Goal: Task Accomplishment & Management: Use online tool/utility

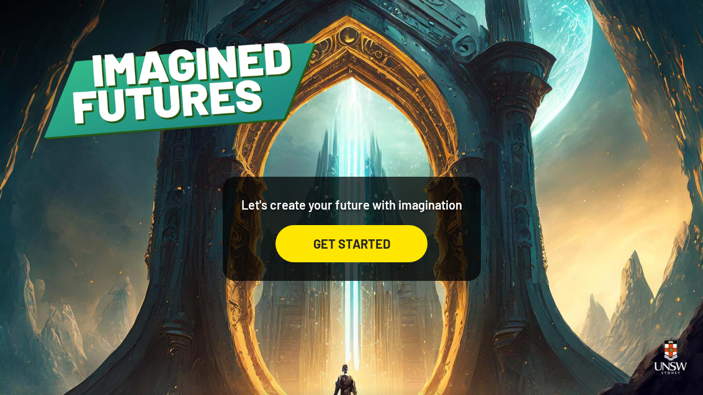
click at [400, 263] on div "GET STARTED" at bounding box center [352, 243] width 152 height 37
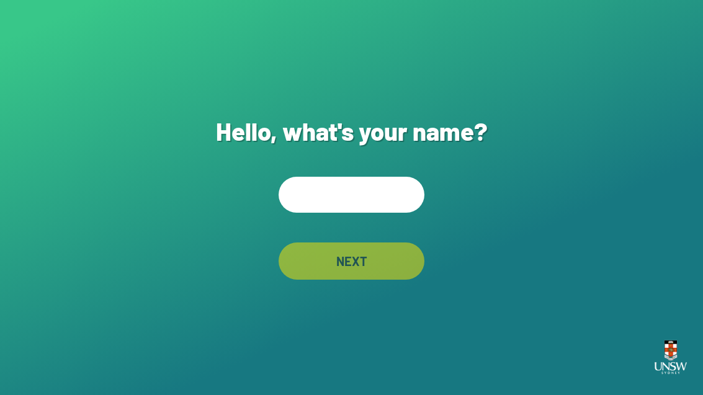
click at [394, 213] on input "text" at bounding box center [352, 195] width 146 height 36
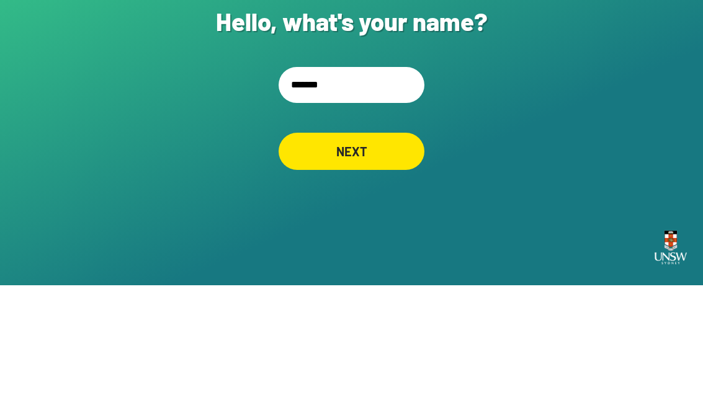
type input "******"
click at [392, 243] on div "NEXT" at bounding box center [352, 261] width 146 height 37
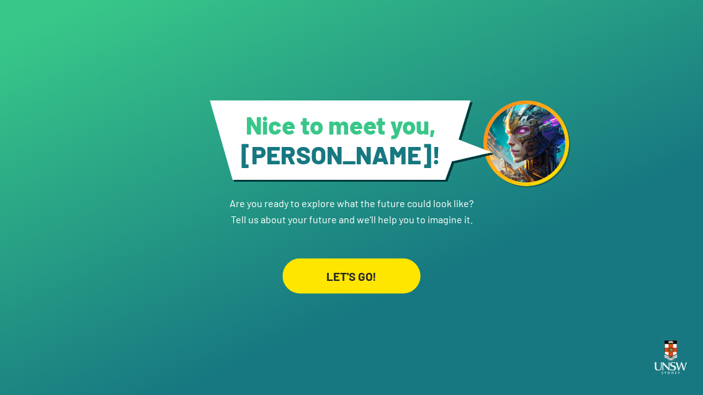
click at [400, 259] on div "LET'S GO!" at bounding box center [351, 276] width 138 height 35
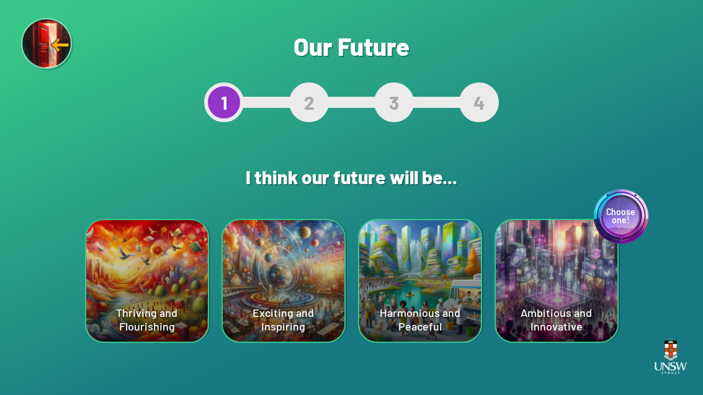
click at [160, 284] on div "Thriving and Flourishing" at bounding box center [147, 281] width 122 height 122
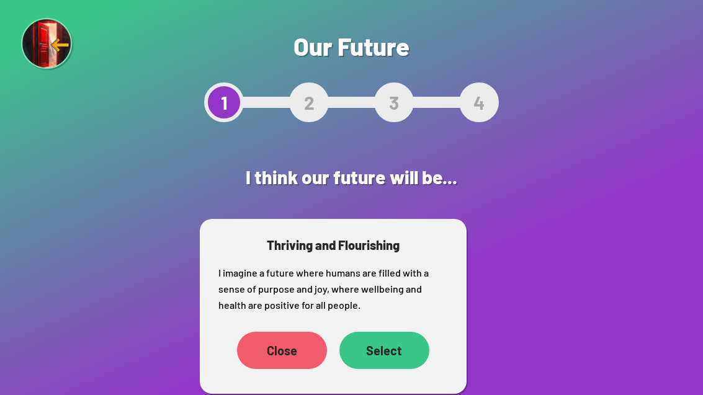
scroll to position [40, 0]
click at [389, 332] on div "Select" at bounding box center [385, 350] width 90 height 37
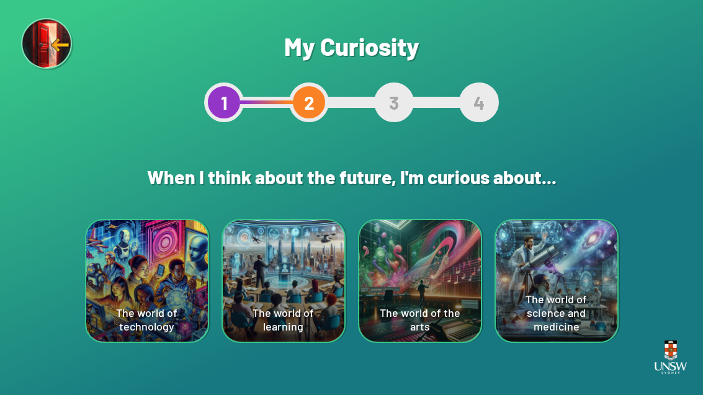
click at [292, 276] on div "The world of learning" at bounding box center [284, 281] width 122 height 122
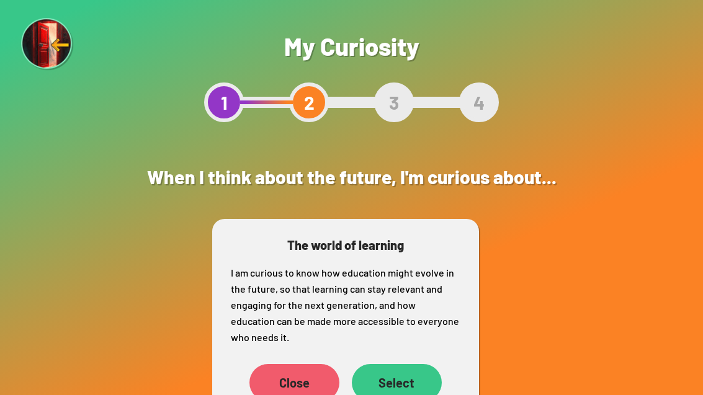
click at [416, 380] on div "Select" at bounding box center [397, 382] width 90 height 37
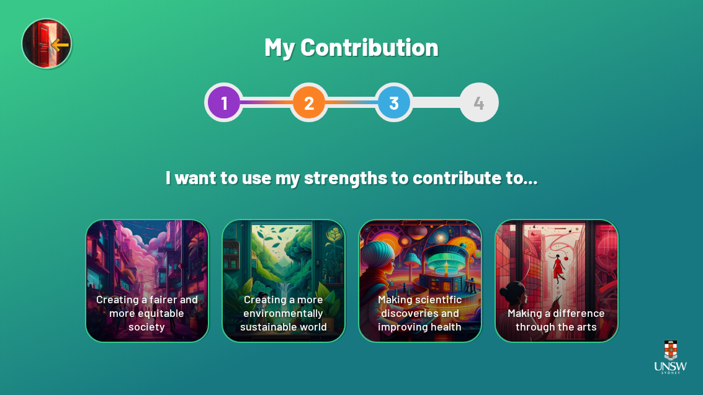
click at [276, 259] on div "Creating a more environmentally sustainable world" at bounding box center [284, 281] width 122 height 122
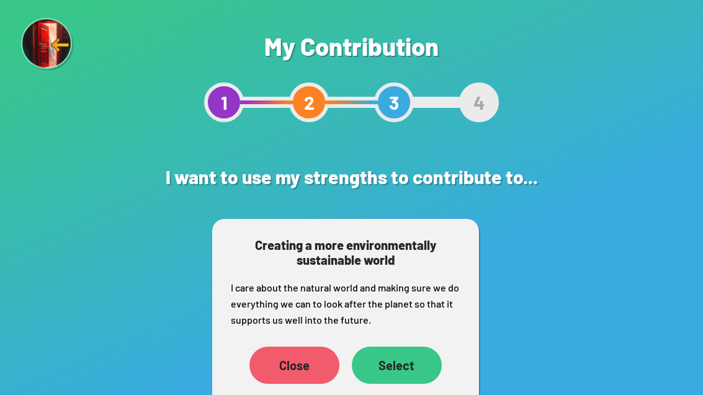
click at [373, 353] on div "Select" at bounding box center [397, 365] width 90 height 37
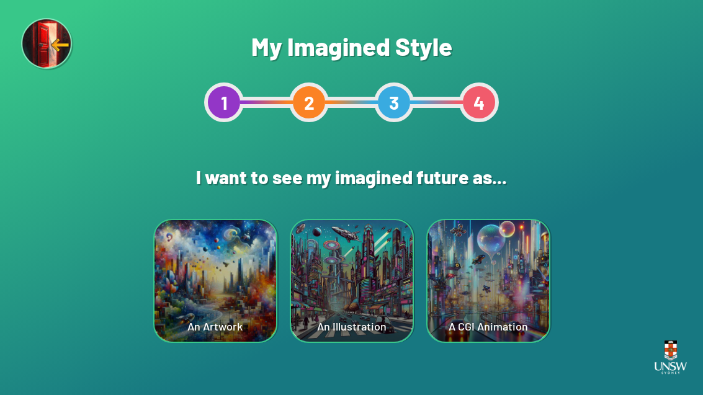
click at [509, 262] on div "A CGI Animation" at bounding box center [489, 281] width 122 height 122
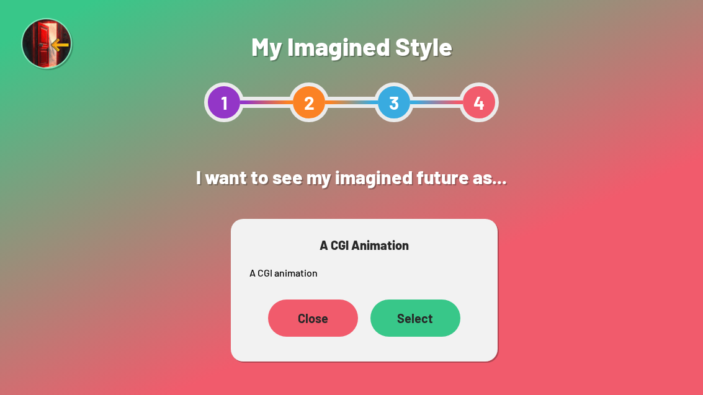
click at [426, 317] on div "Select" at bounding box center [416, 318] width 90 height 37
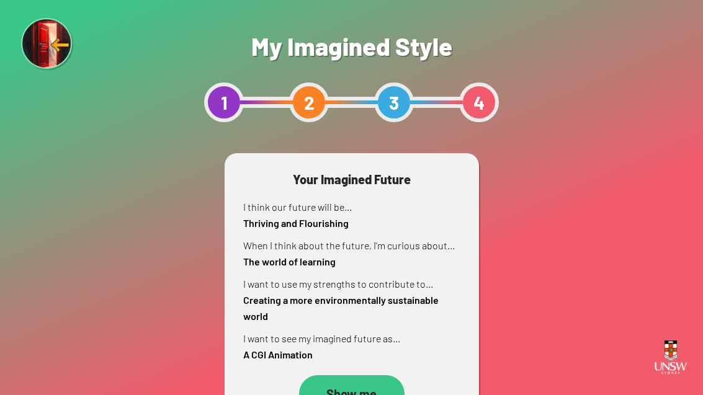
scroll to position [40, 0]
click at [343, 376] on div "Show me" at bounding box center [352, 394] width 104 height 37
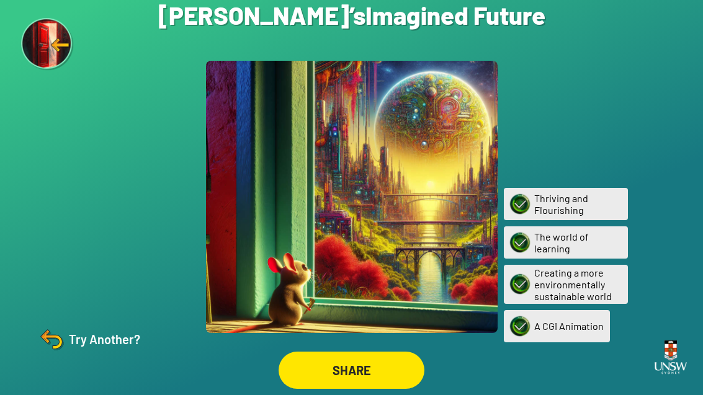
scroll to position [40, 0]
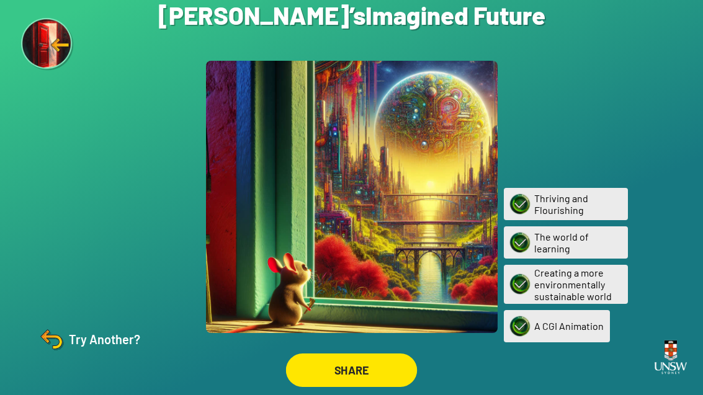
click at [339, 354] on div "SHARE" at bounding box center [352, 371] width 132 height 34
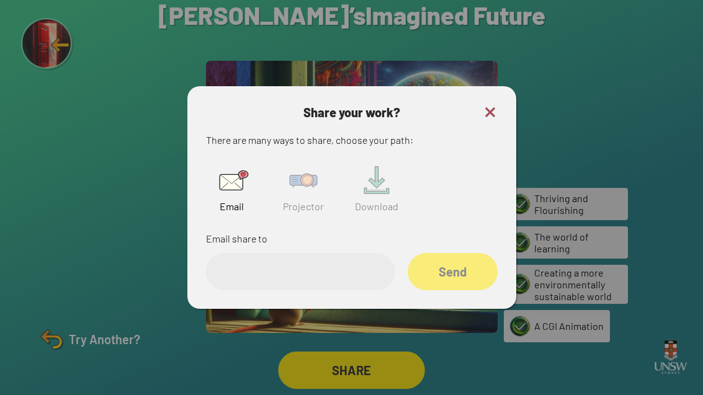
click at [298, 161] on img at bounding box center [304, 181] width 40 height 40
click at [257, 253] on input "text" at bounding box center [300, 271] width 189 height 37
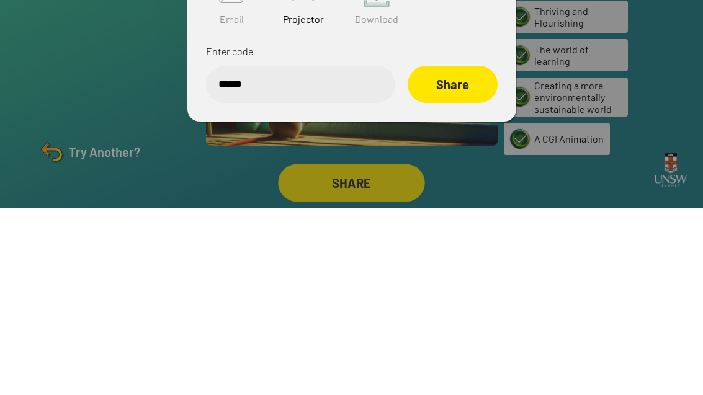
click at [466, 253] on div "Share" at bounding box center [453, 271] width 90 height 37
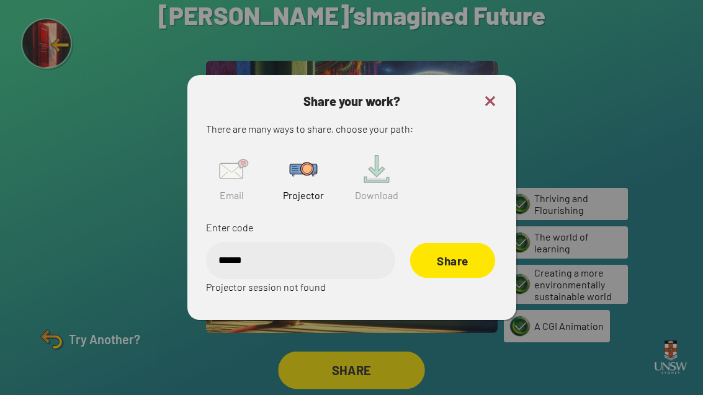
click at [466, 243] on div "Share" at bounding box center [452, 260] width 85 height 35
click at [241, 242] on input "******" at bounding box center [300, 260] width 189 height 37
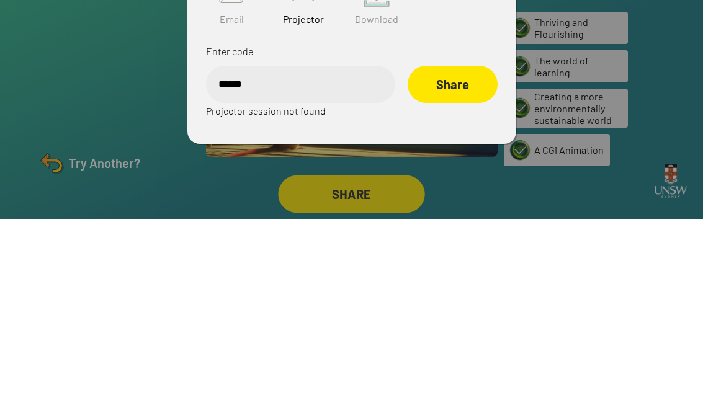
click at [286, 242] on input "******" at bounding box center [300, 260] width 189 height 37
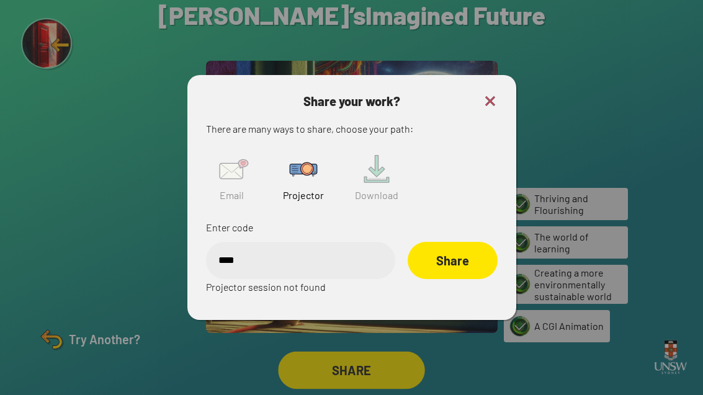
click at [336, 242] on input "****" at bounding box center [300, 260] width 189 height 37
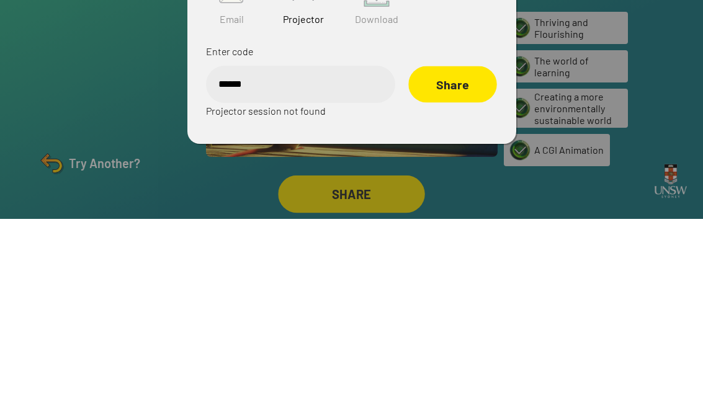
type input "******"
click at [466, 243] on div "Share" at bounding box center [452, 261] width 89 height 37
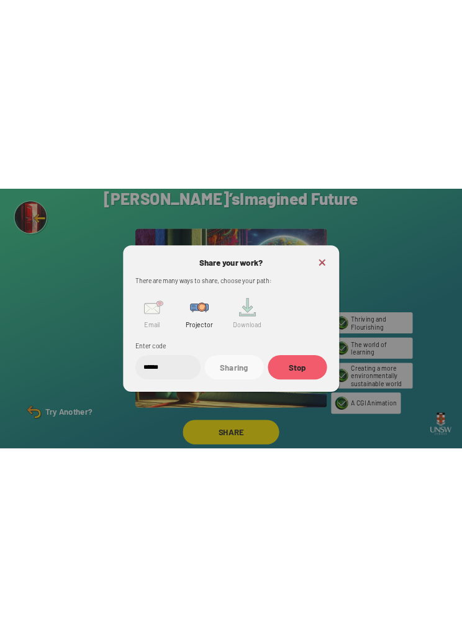
scroll to position [0, 0]
